Goal: Obtain resource: Obtain resource

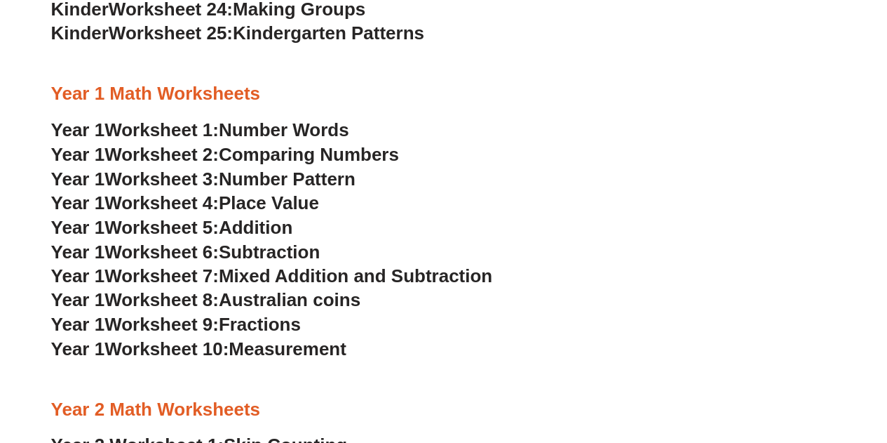
scroll to position [1222, 0]
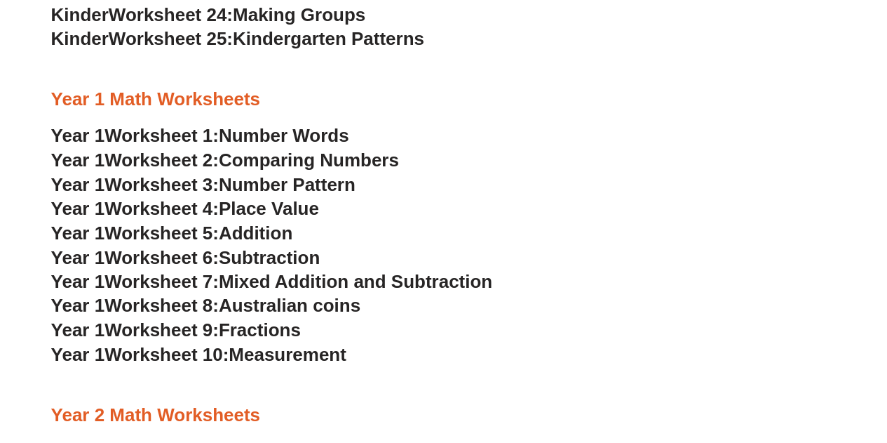
click at [313, 128] on span "Number Words" at bounding box center [284, 134] width 130 height 21
click at [253, 161] on span "Comparing Numbers" at bounding box center [309, 159] width 180 height 21
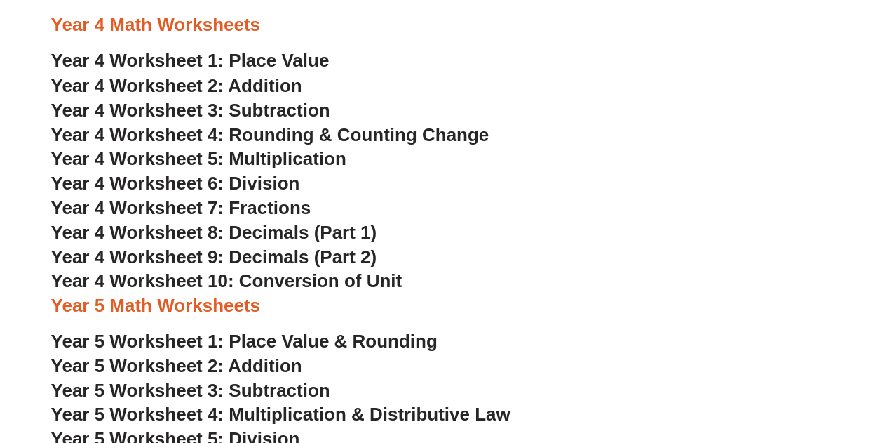
scroll to position [1278, 0]
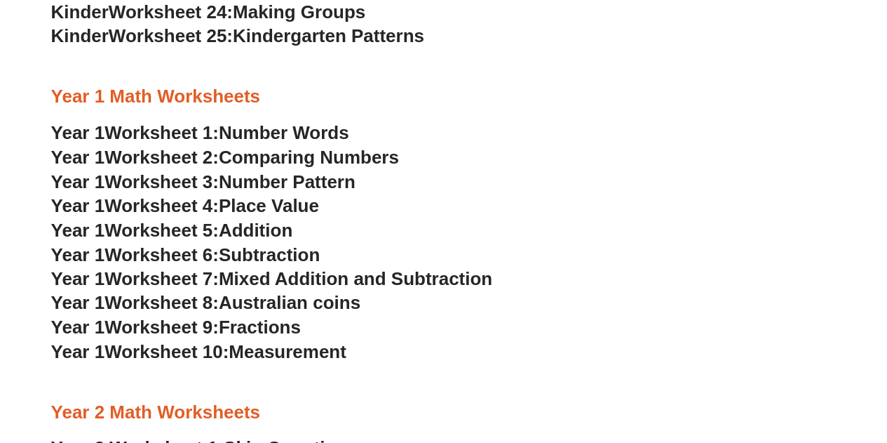
scroll to position [1222, 0]
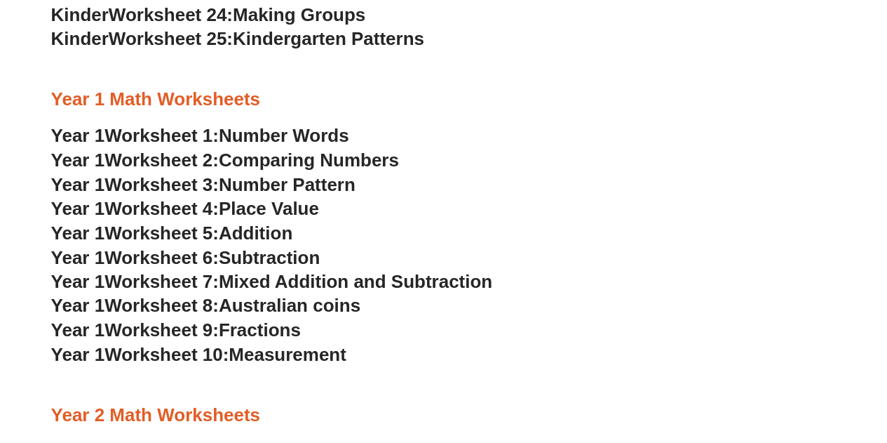
click at [328, 189] on span "Number Pattern" at bounding box center [287, 183] width 137 height 21
click at [288, 236] on span "Addition" at bounding box center [256, 232] width 74 height 21
click at [307, 305] on span "Australian coins" at bounding box center [290, 304] width 142 height 21
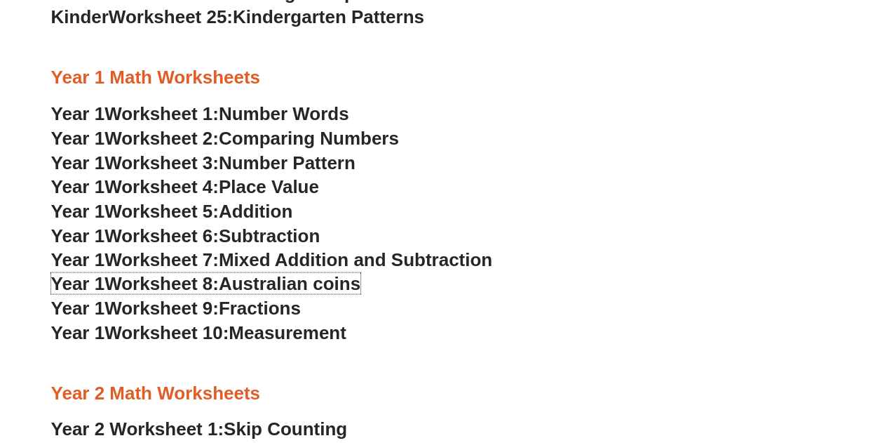
scroll to position [1245, 0]
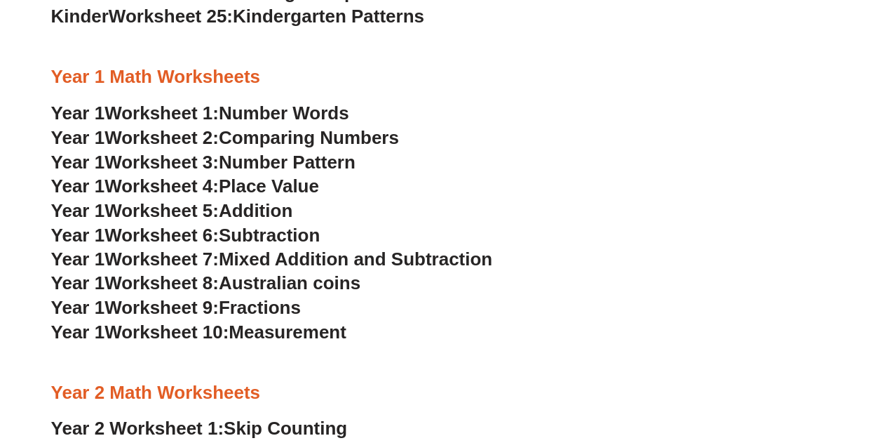
click at [289, 321] on h3 "Year 1 Worksheet 10: Measurement" at bounding box center [444, 332] width 786 height 24
click at [289, 326] on span "Measurement" at bounding box center [288, 331] width 118 height 21
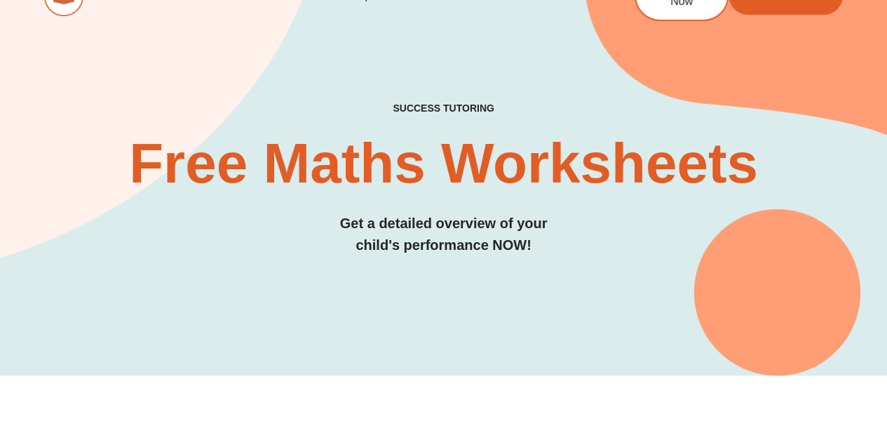
scroll to position [0, 0]
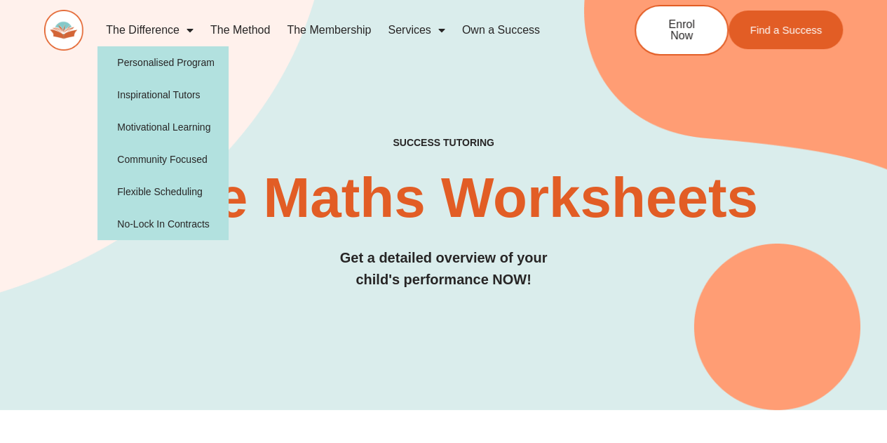
click at [188, 29] on span "Menu" at bounding box center [187, 30] width 14 height 25
